Goal: Navigation & Orientation: Find specific page/section

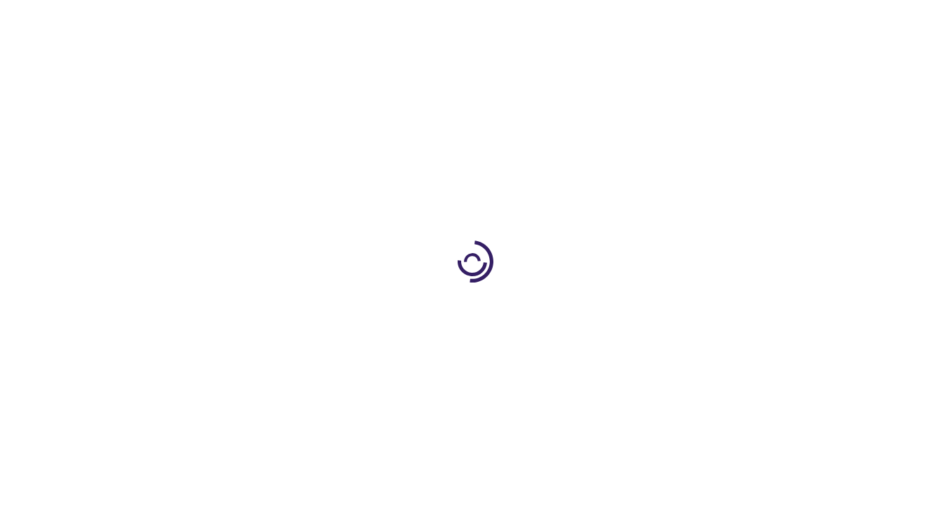
type input "1"
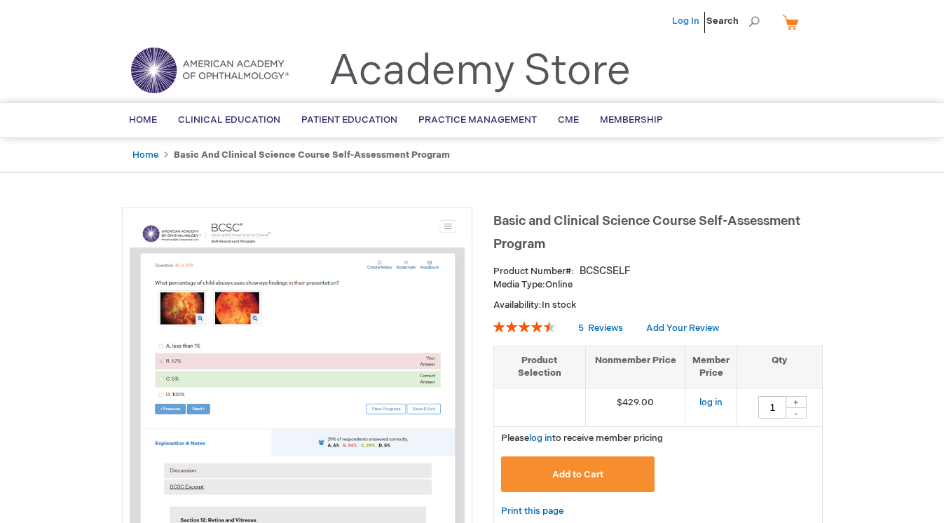
click at [684, 19] on link "Log In" at bounding box center [685, 20] width 27 height 11
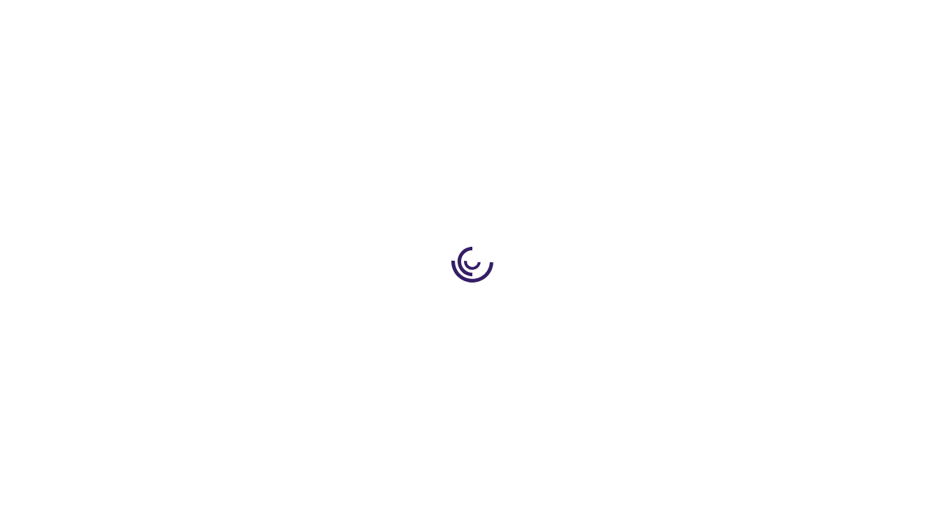
type input "1"
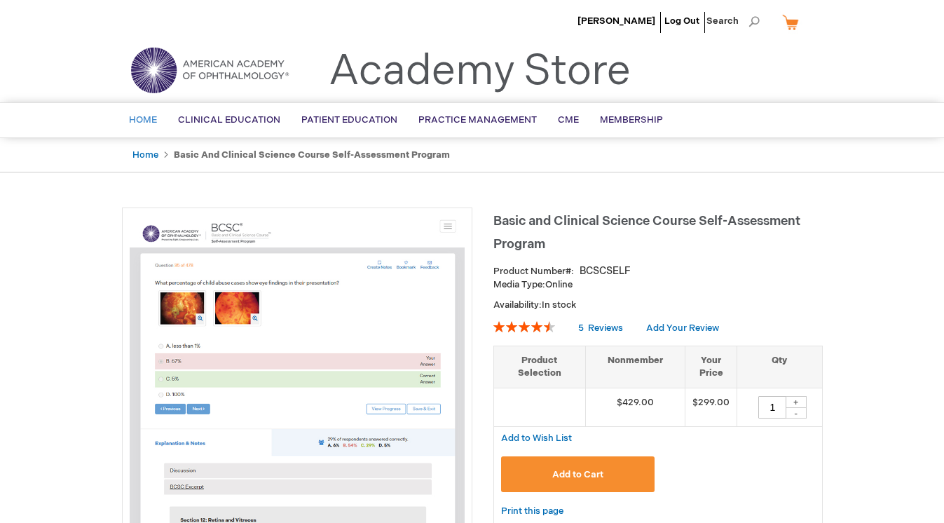
click at [142, 131] on link "Home" at bounding box center [142, 120] width 49 height 34
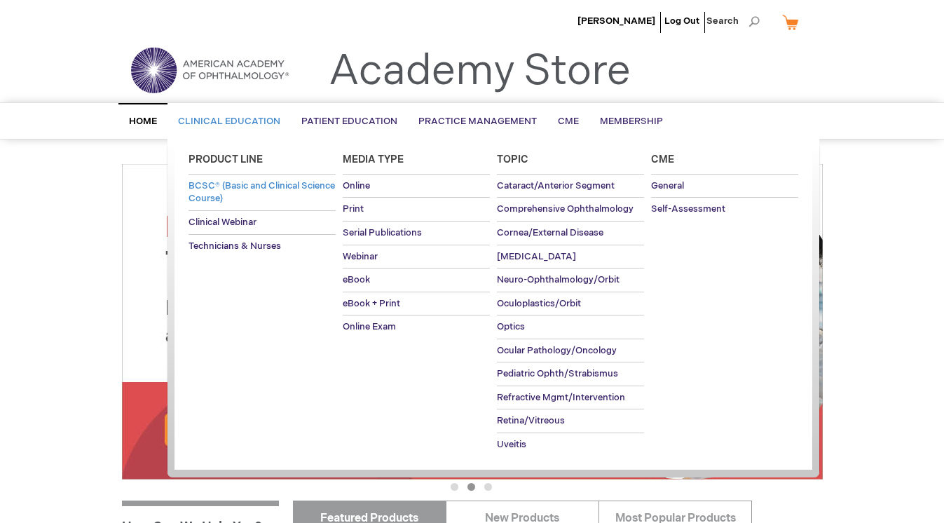
click at [225, 185] on span "BCSC® (Basic and Clinical Science Course)" at bounding box center [262, 192] width 147 height 25
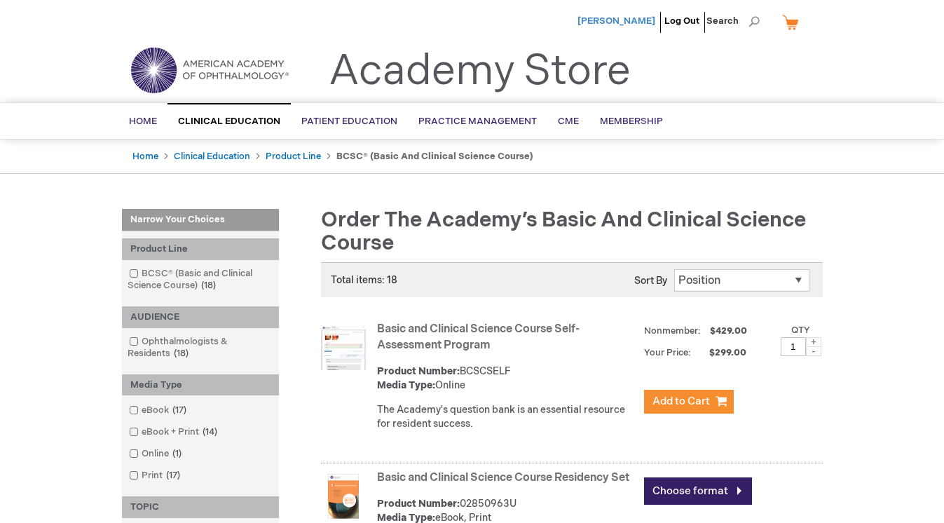
click at [630, 15] on span "[PERSON_NAME]" at bounding box center [617, 20] width 78 height 11
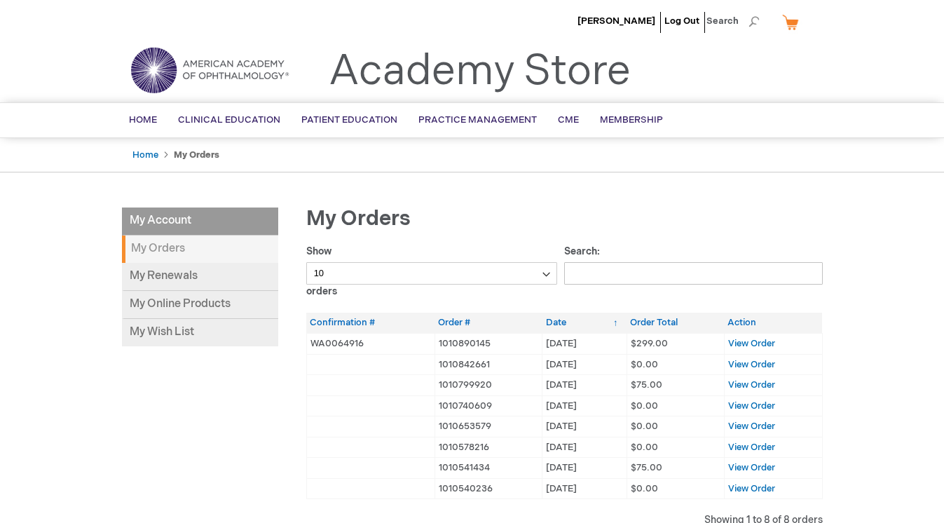
click at [144, 78] on img at bounding box center [210, 70] width 168 height 50
